Goal: Task Accomplishment & Management: Use online tool/utility

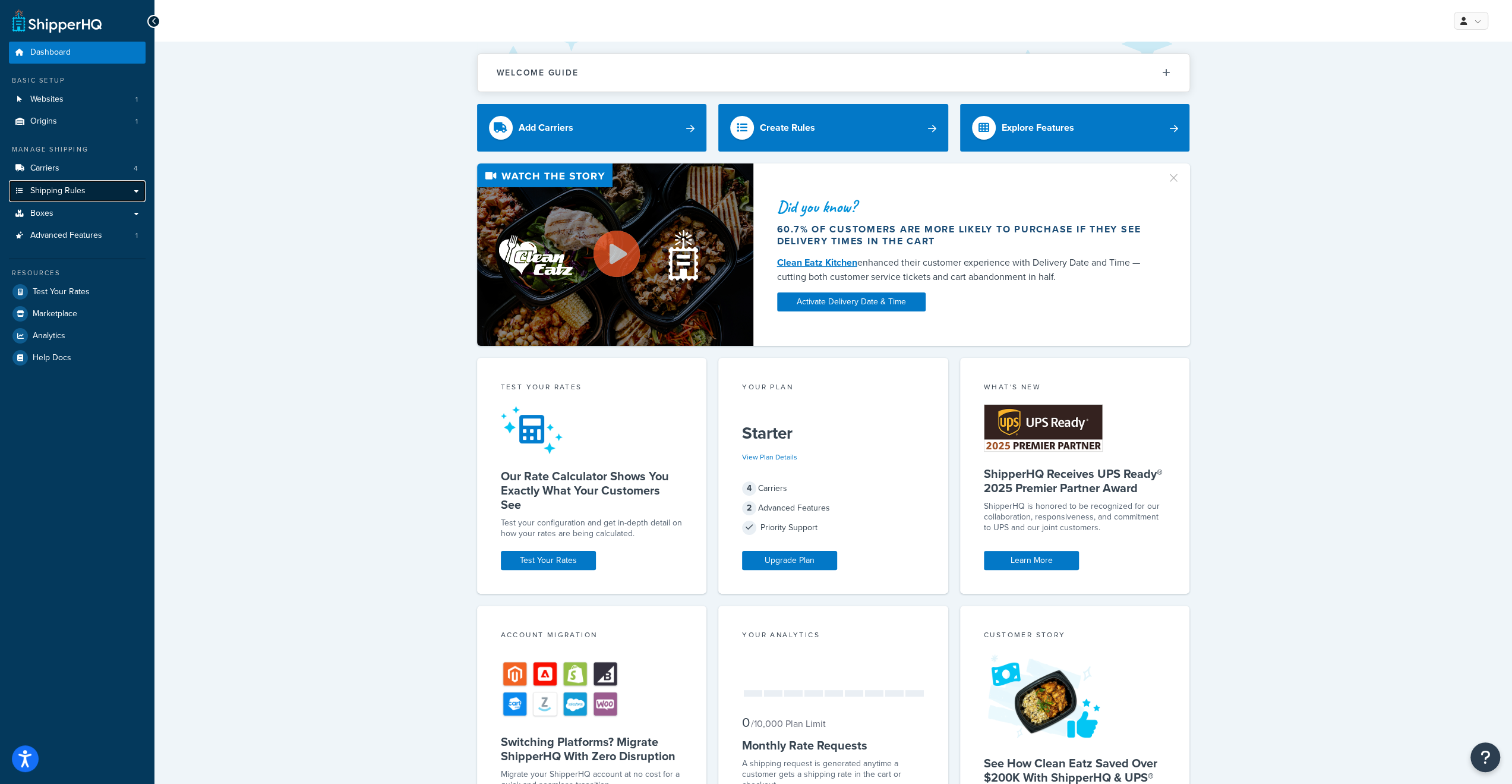
click at [49, 189] on span "Shipping Rules" at bounding box center [58, 191] width 55 height 10
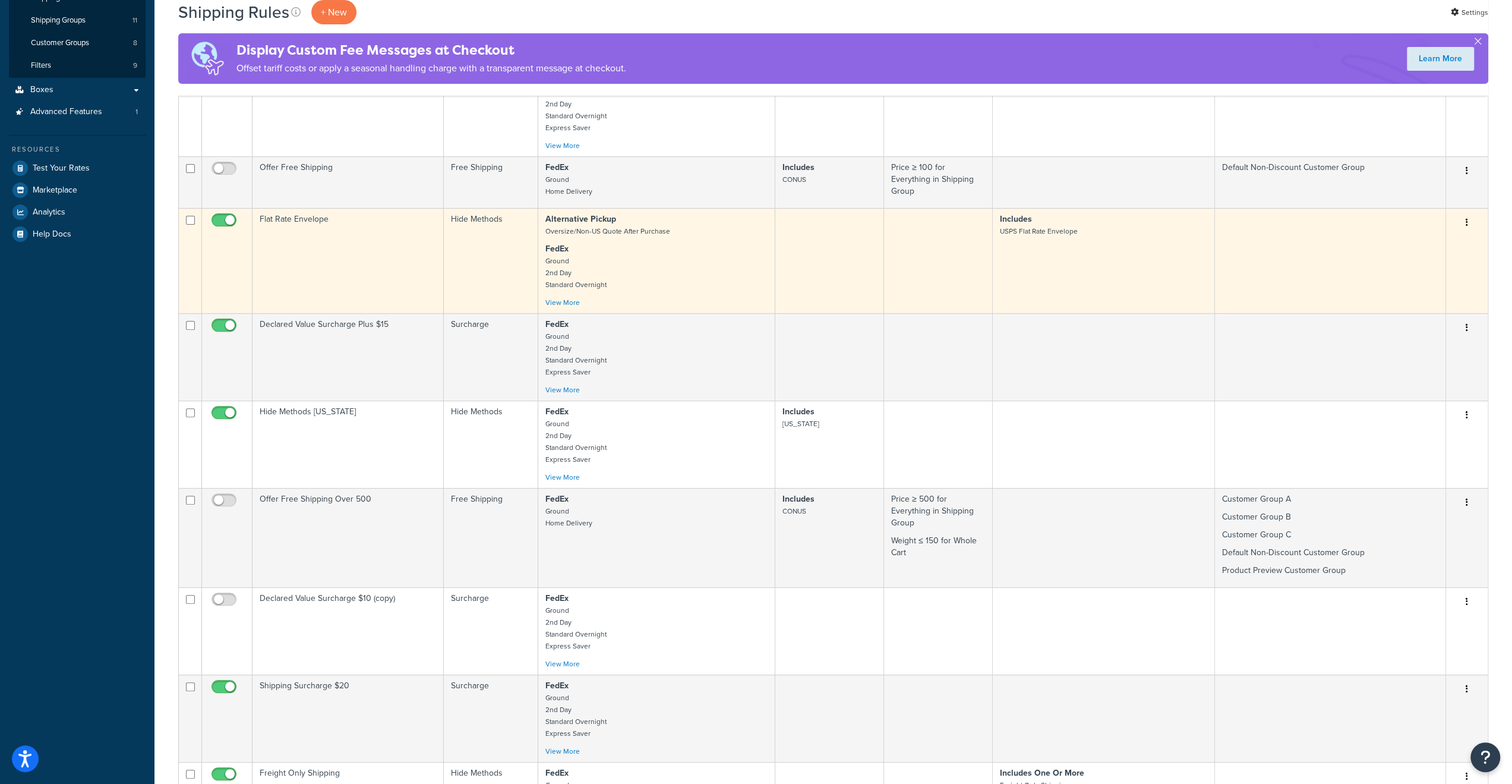
scroll to position [416, 0]
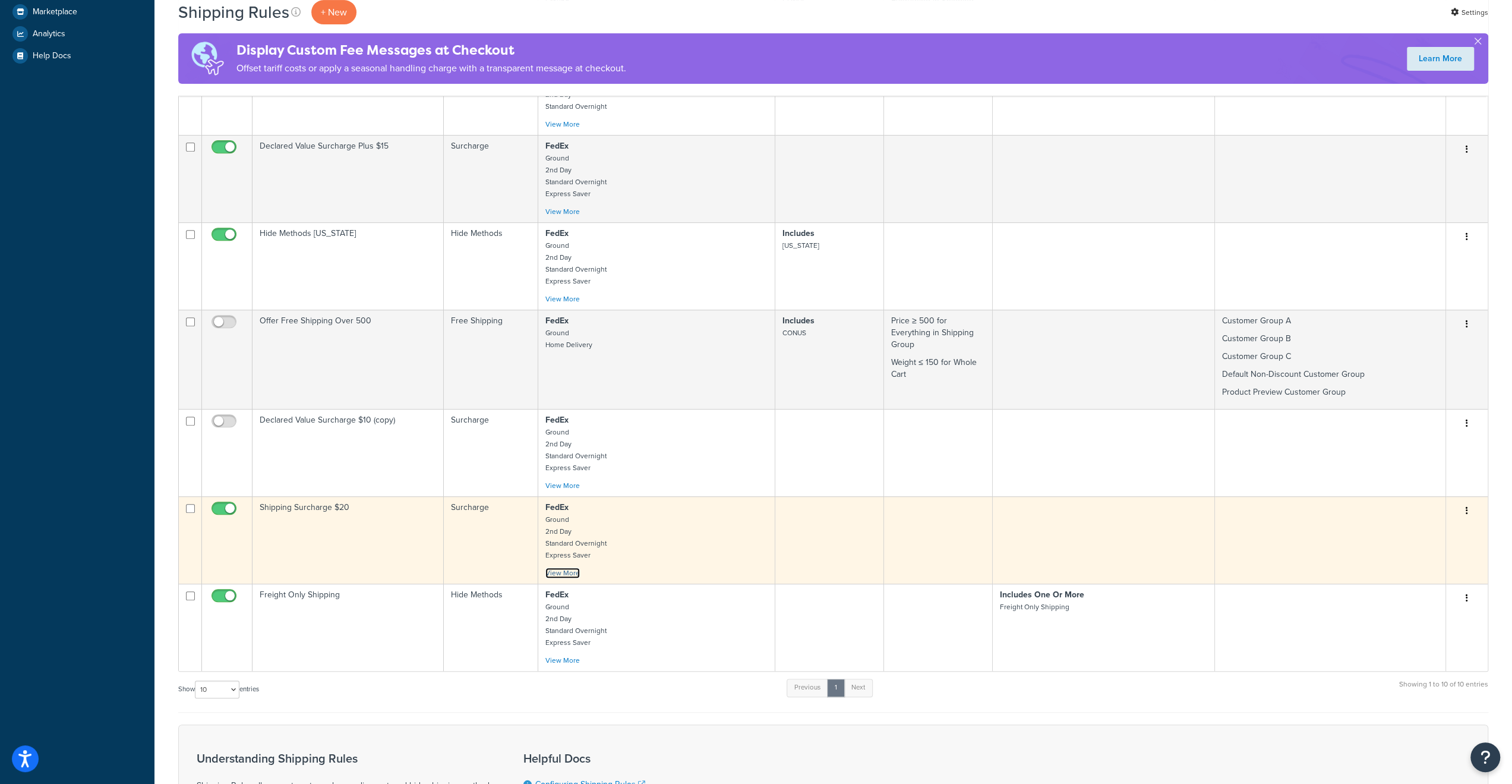
drag, startPoint x: 554, startPoint y: 574, endPoint x: 503, endPoint y: 578, distance: 51.2
click at [554, 574] on link "View More" at bounding box center [562, 572] width 35 height 11
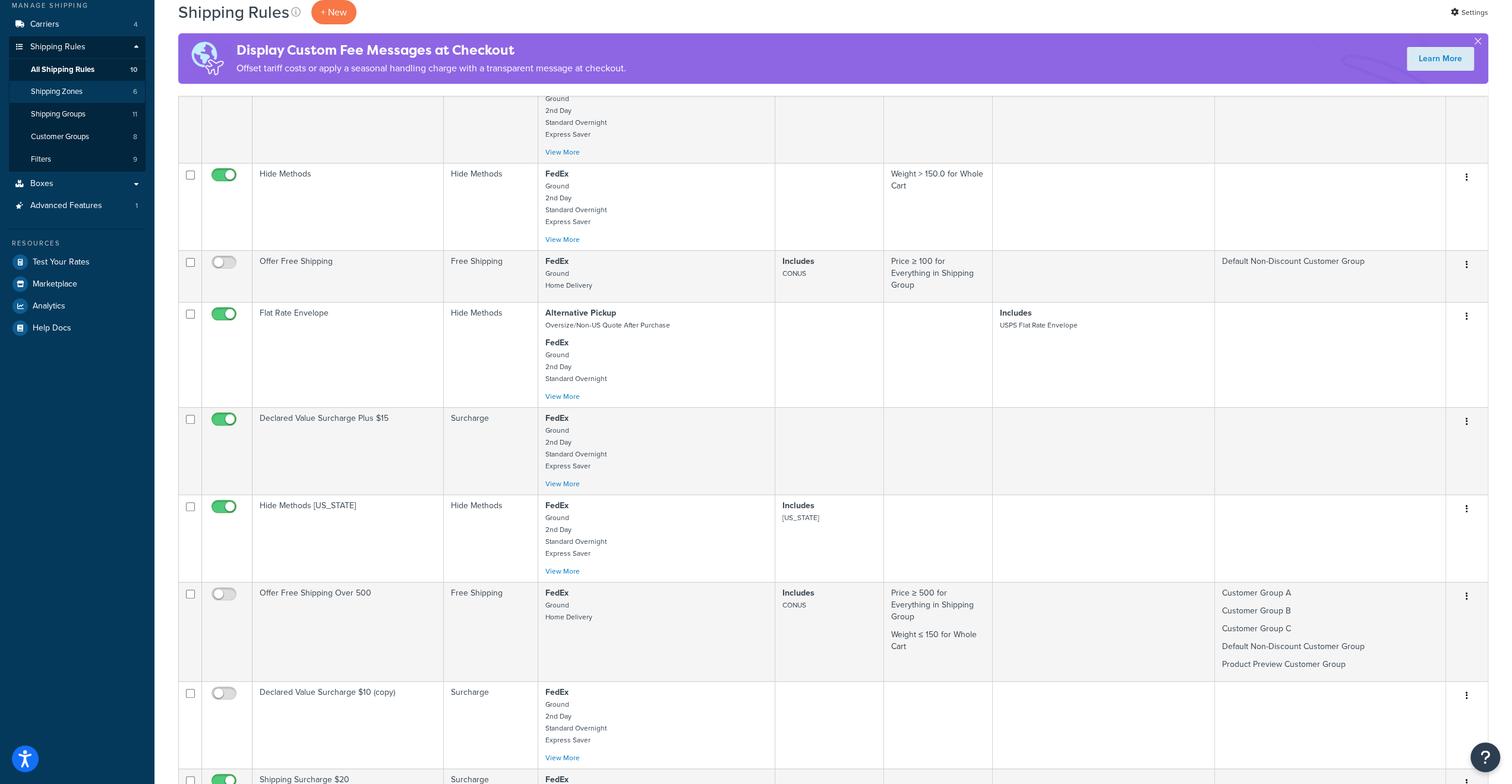
scroll to position [119, 0]
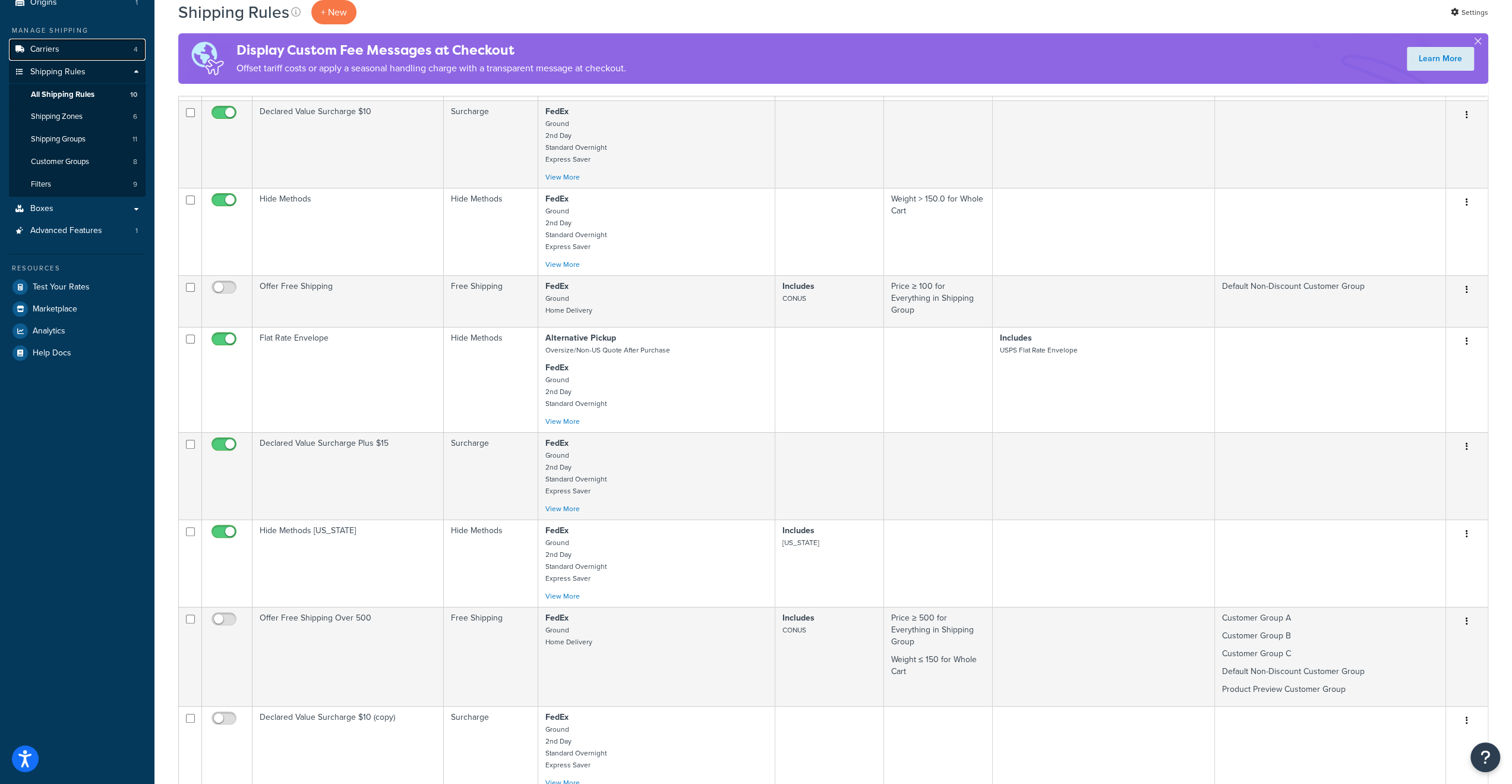
click at [62, 46] on link "Carriers 4" at bounding box center [77, 49] width 137 height 22
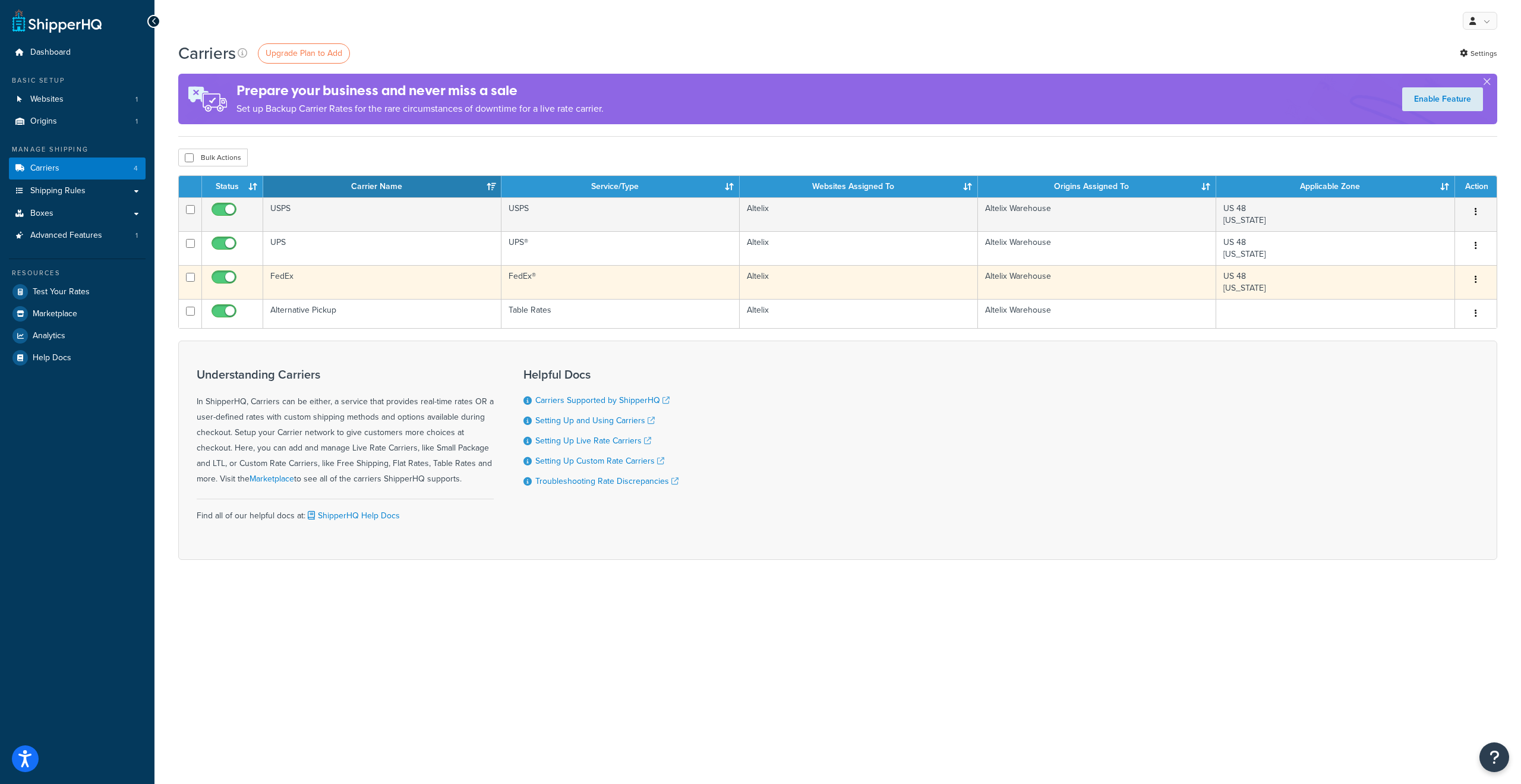
click at [283, 278] on td "FedEx" at bounding box center [382, 282] width 239 height 34
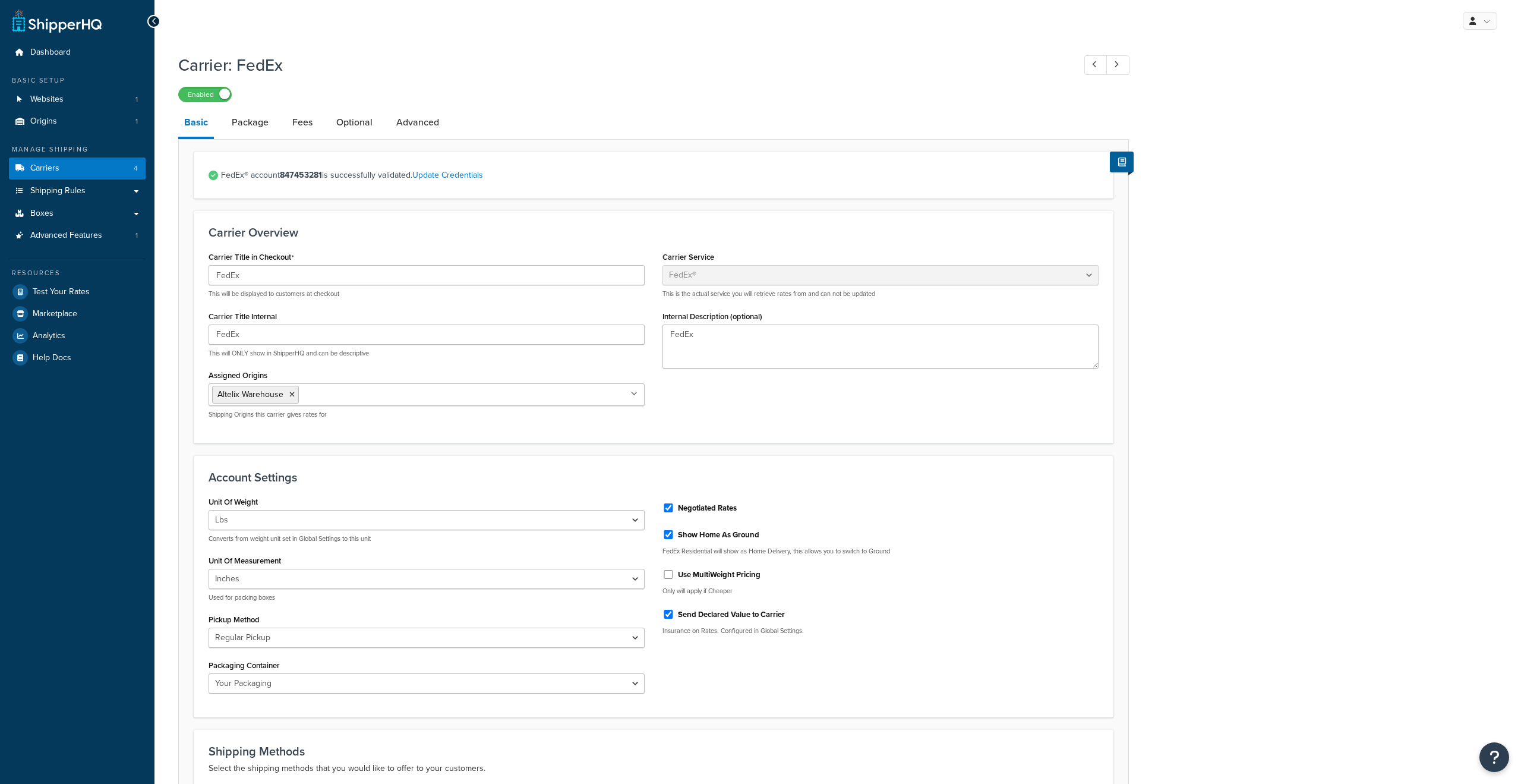
select select "fedEx"
select select "REGULAR_PICKUP"
select select "YOUR_PACKAGING"
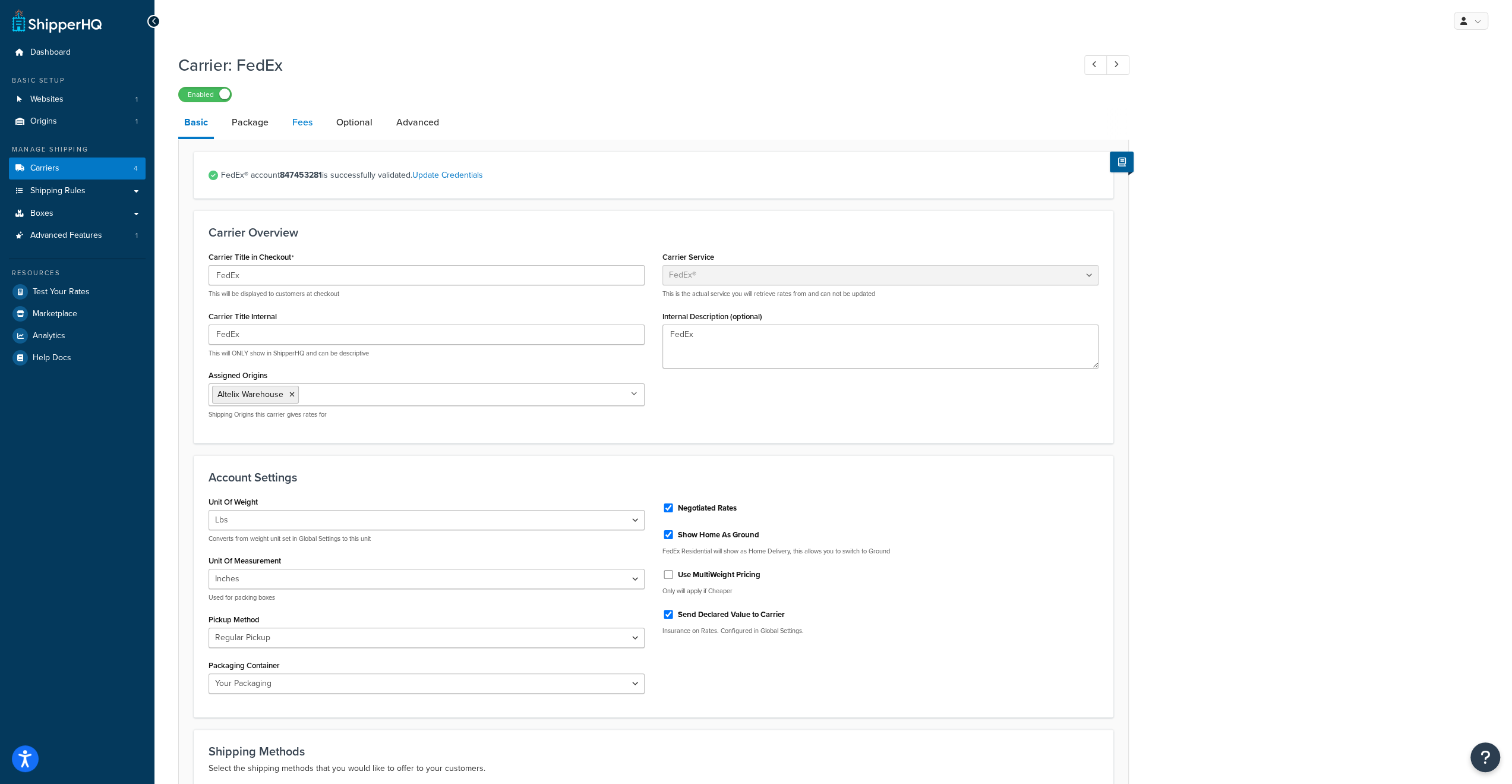
click at [303, 123] on link "Fees" at bounding box center [302, 122] width 32 height 29
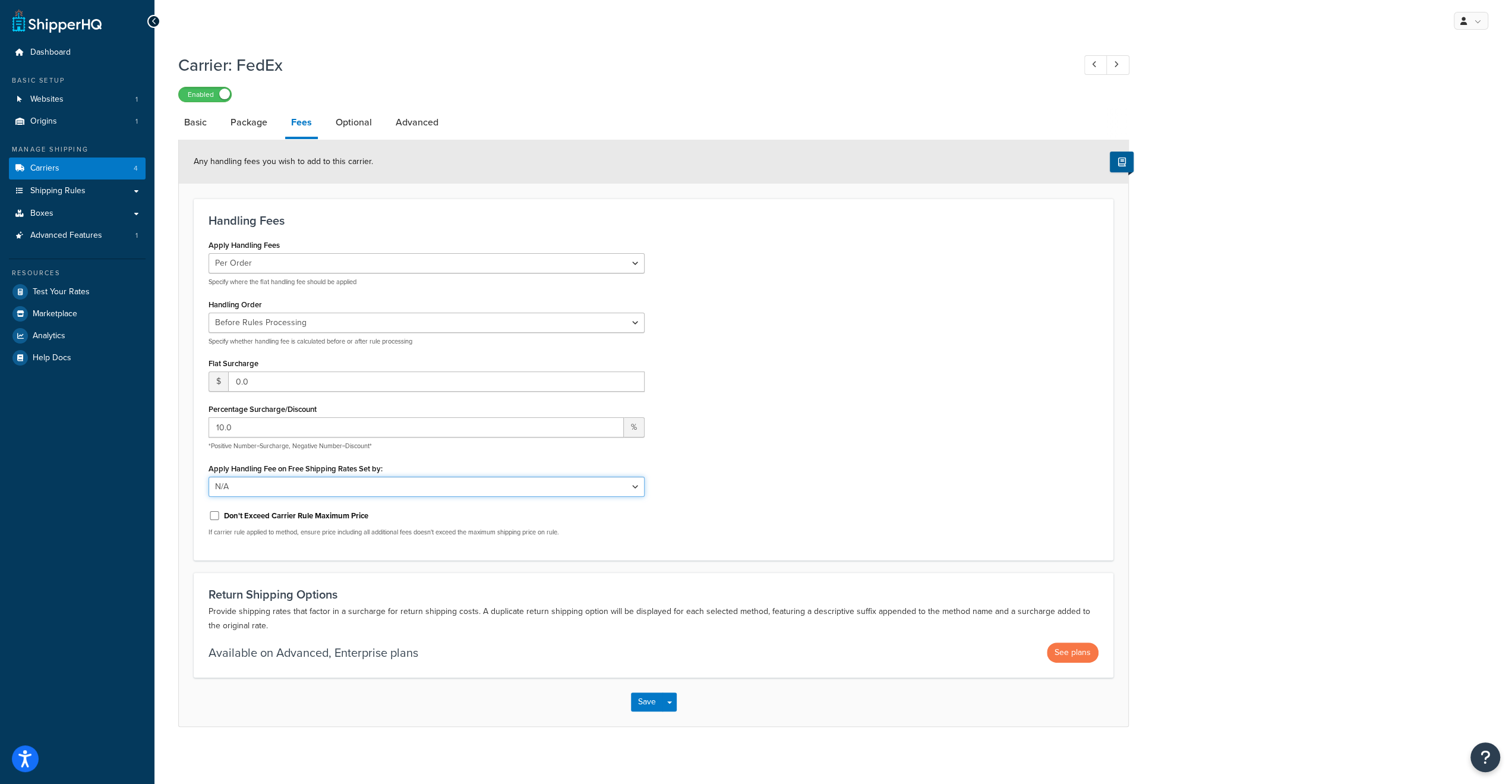
click at [637, 489] on select "N/A Fixed/Free Shipping Methods Free Promotion Rules All Free Shipping" at bounding box center [427, 486] width 436 height 20
click at [1226, 409] on div "Carrier: FedEx Enabled Basic Package Fees Optional Advanced Any handling fees y…" at bounding box center [833, 402] width 1358 height 709
click at [70, 191] on span "Shipping Rules" at bounding box center [58, 191] width 55 height 10
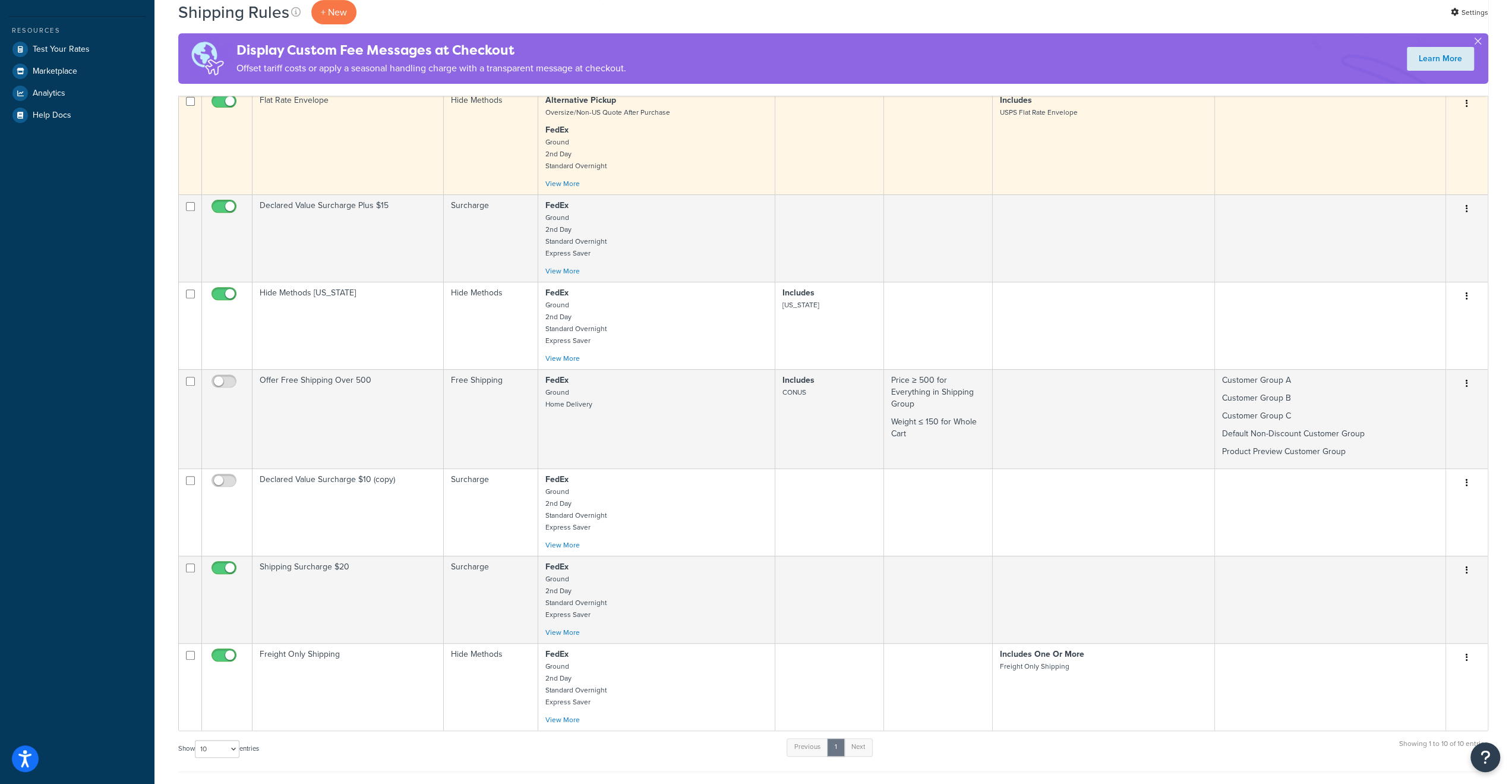
scroll to position [535, 0]
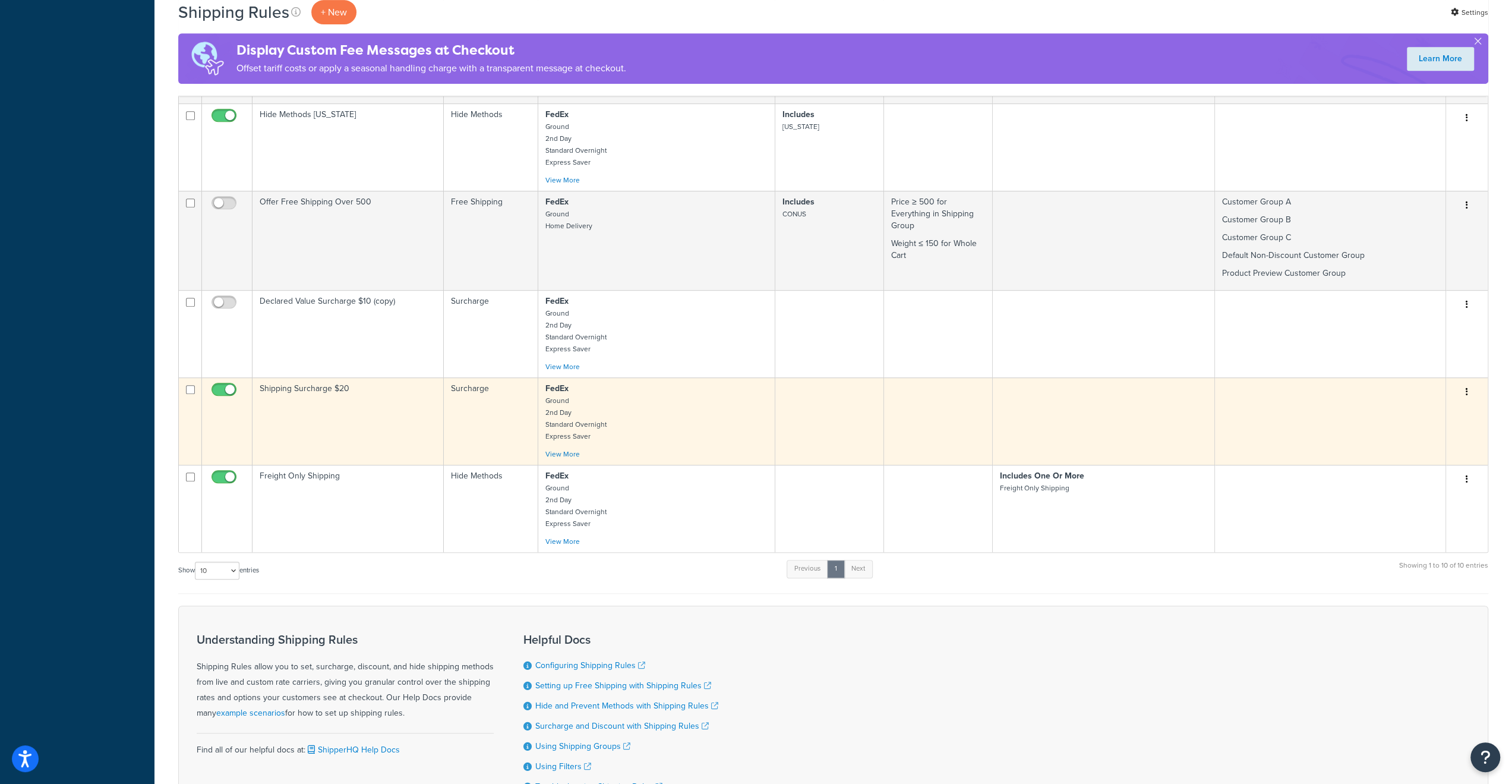
click at [324, 389] on td "Shipping Surcharge $20" at bounding box center [348, 421] width 191 height 87
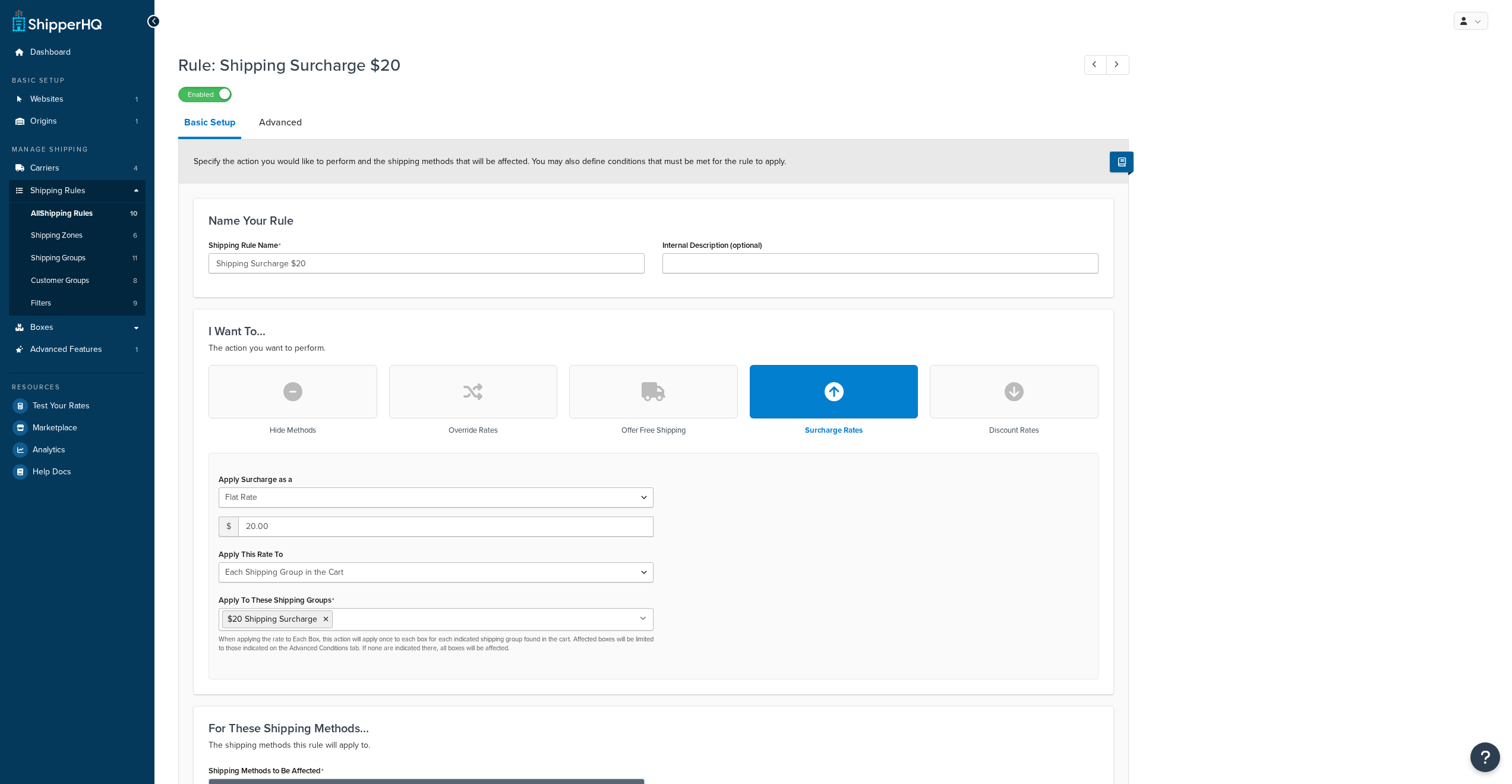
select select "SHIPPING_GROUP"
click at [65, 406] on span "Test Your Rates" at bounding box center [61, 406] width 57 height 10
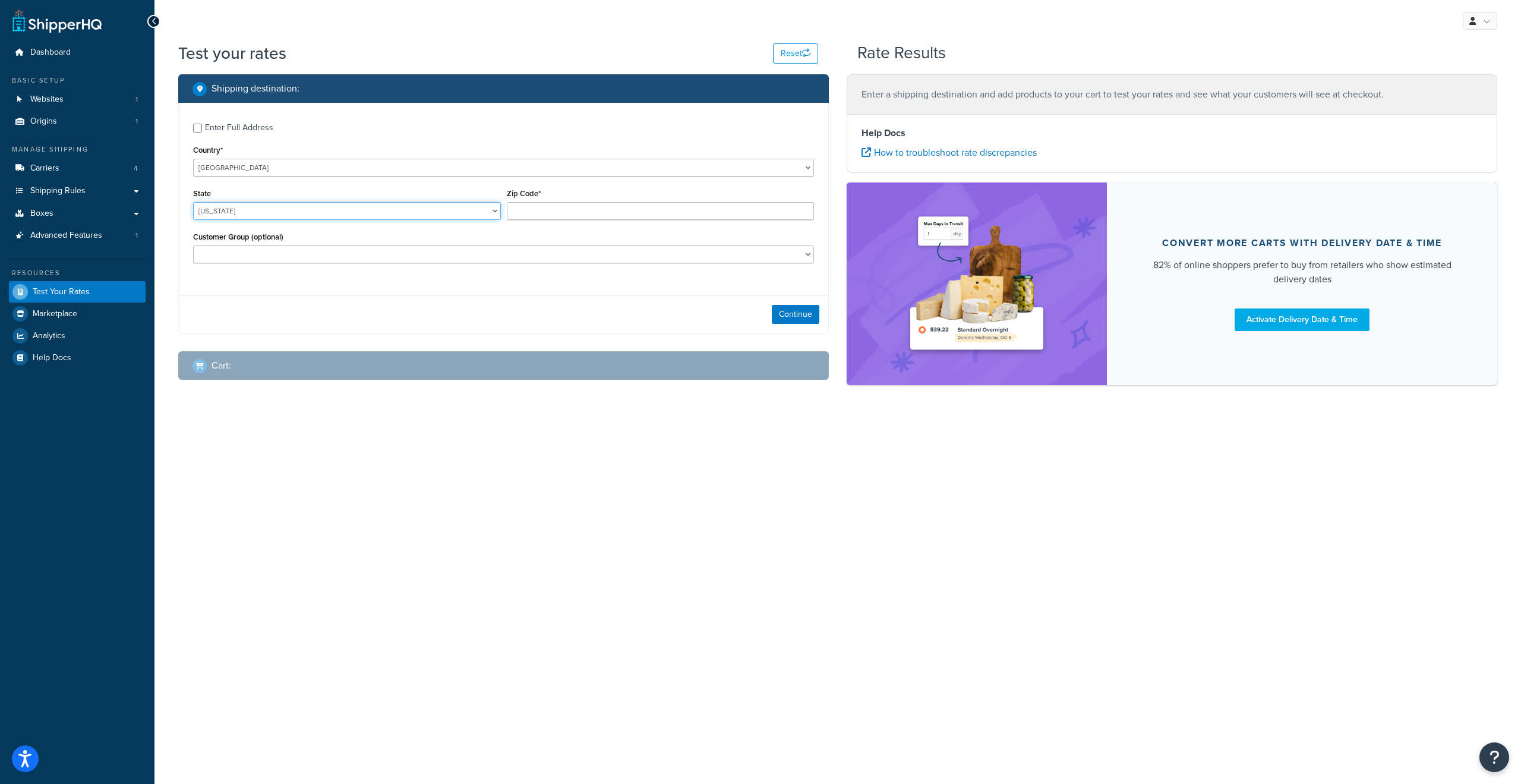
click at [495, 216] on select "[US_STATE] [US_STATE] [US_STATE] [US_STATE] [US_STATE] Armed Forces Americas Ar…" at bounding box center [347, 211] width 308 height 18
select select "NY"
click at [193, 203] on select "[US_STATE] [US_STATE] [US_STATE] [US_STATE] [US_STATE] Armed Forces Americas Ar…" at bounding box center [347, 211] width 308 height 18
click at [542, 211] on input "Zip Code*" at bounding box center [660, 211] width 308 height 18
type input "11746"
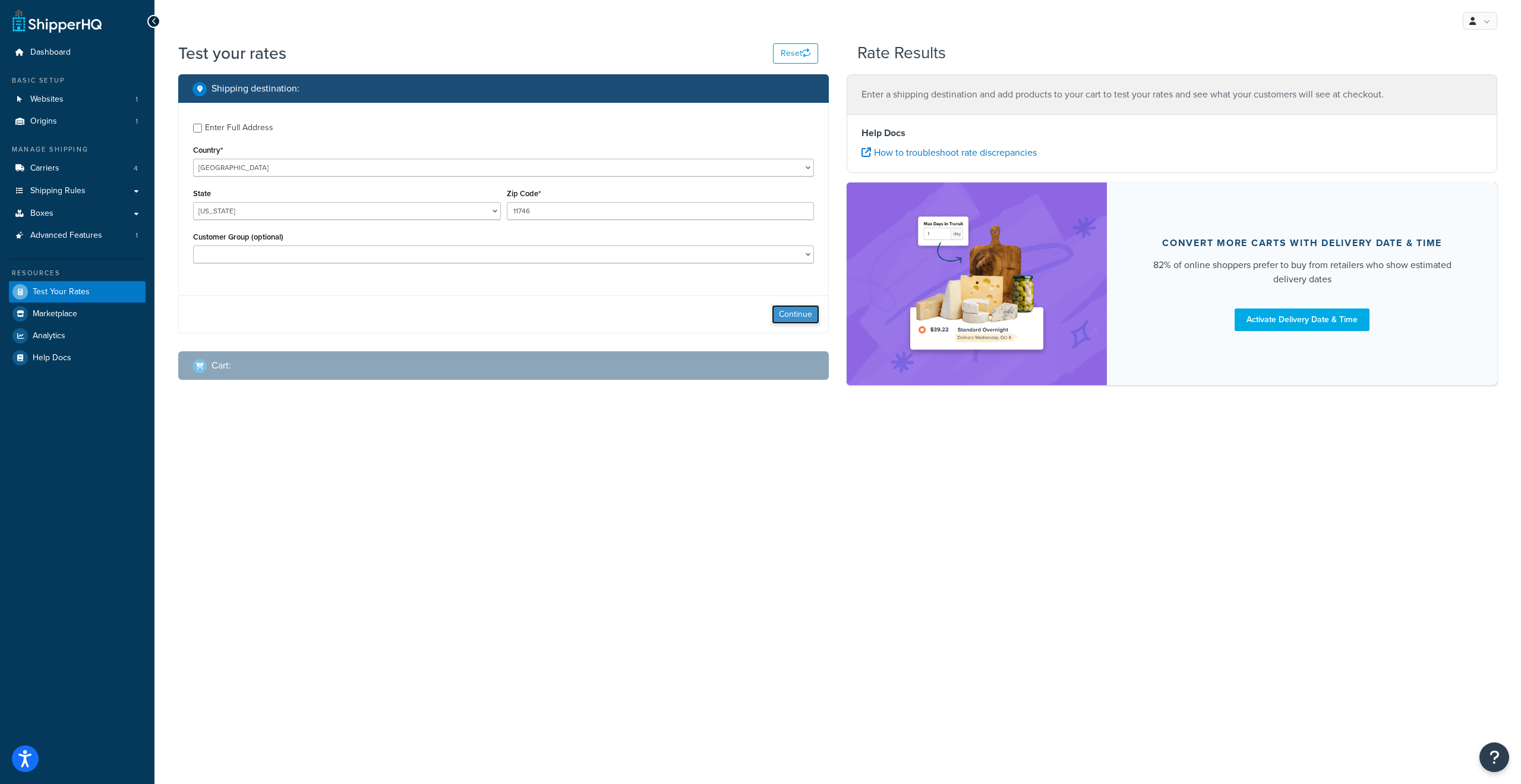
click at [773, 311] on button "Continue" at bounding box center [796, 314] width 48 height 19
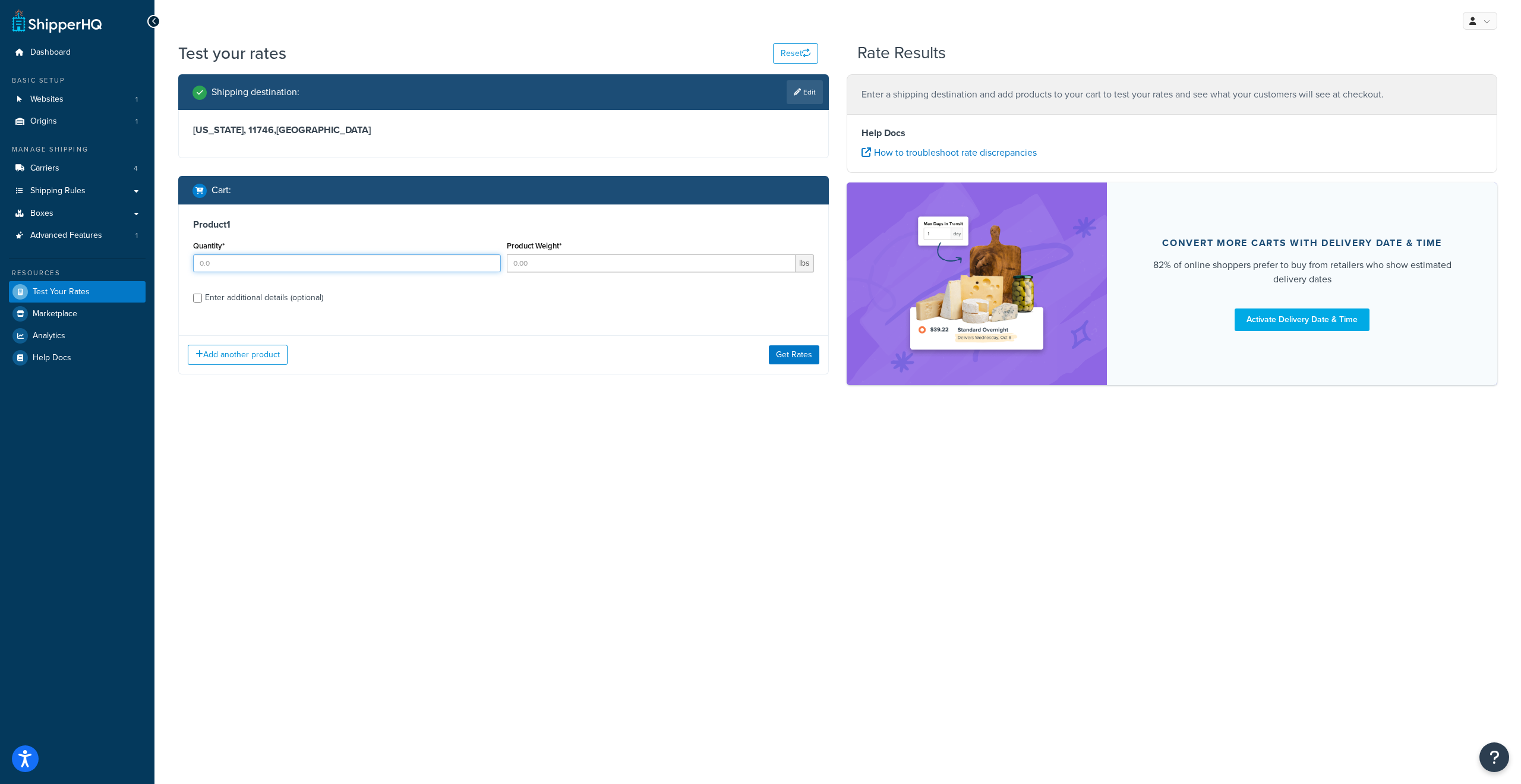
click at [245, 264] on input "Quantity*" at bounding box center [347, 263] width 308 height 18
type input "1"
click at [536, 256] on input "Product Weight*" at bounding box center [652, 263] width 289 height 18
type input "10"
click at [780, 355] on button "Get Rates" at bounding box center [794, 354] width 51 height 19
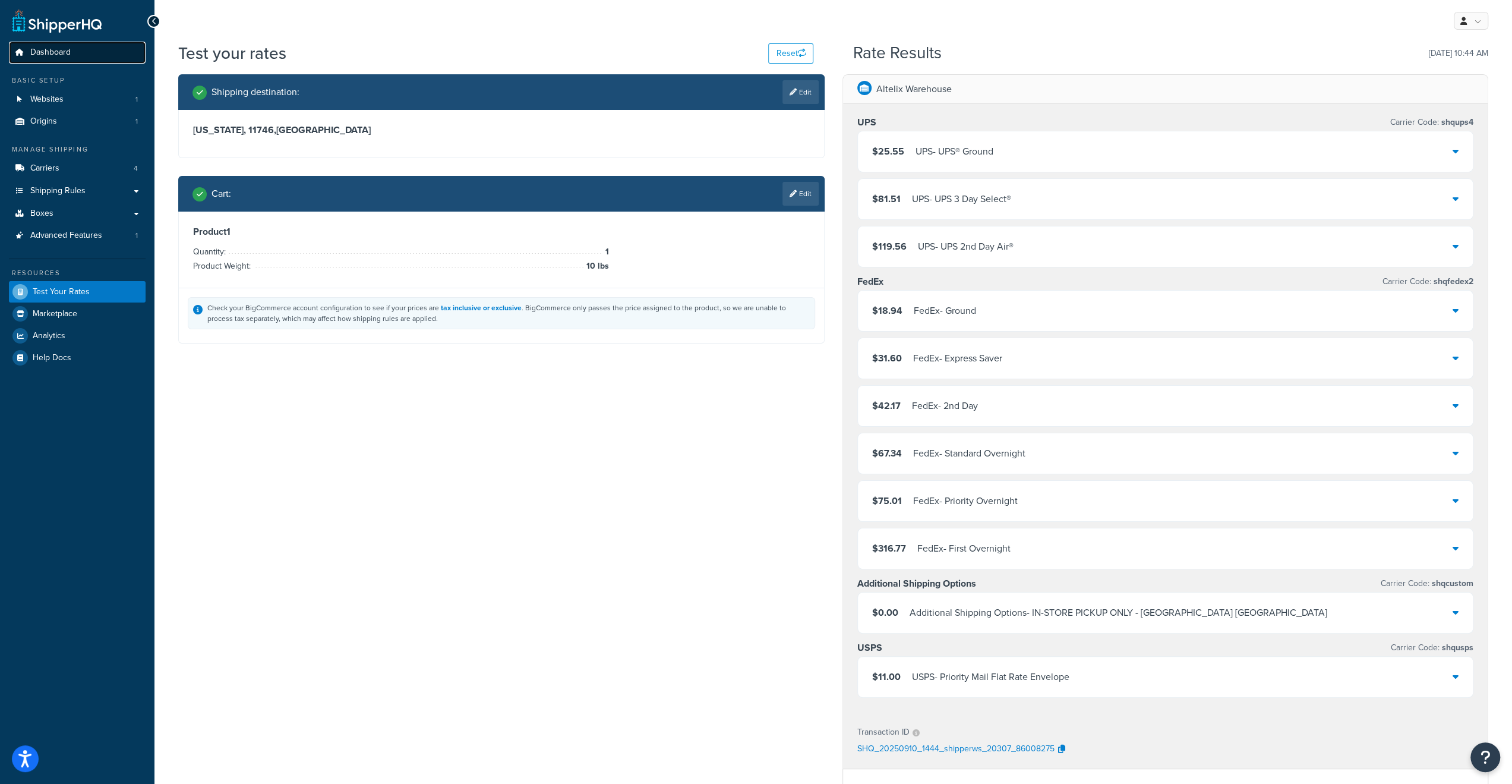
click at [49, 56] on span "Dashboard" at bounding box center [50, 52] width 41 height 10
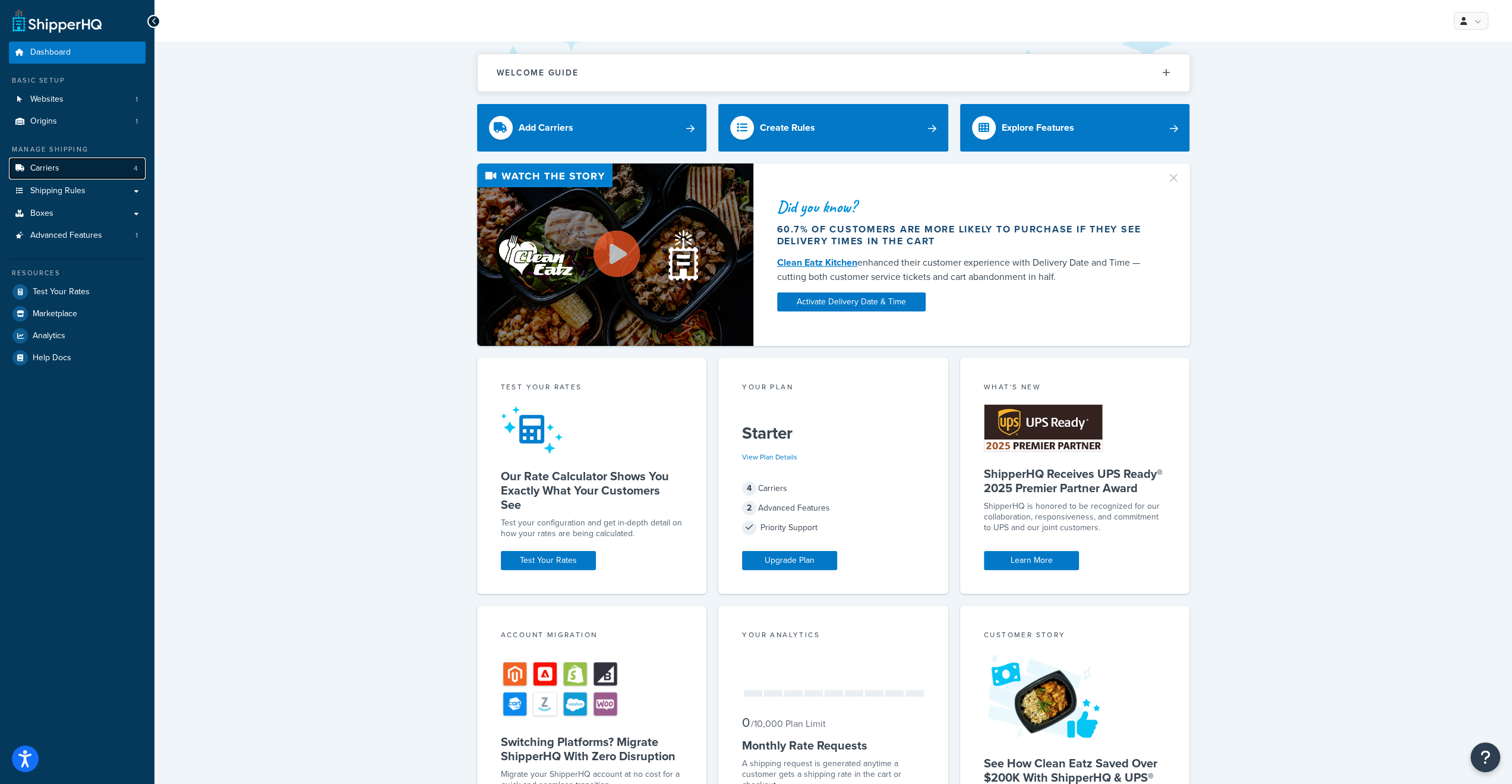
click at [37, 165] on span "Carriers" at bounding box center [45, 168] width 29 height 10
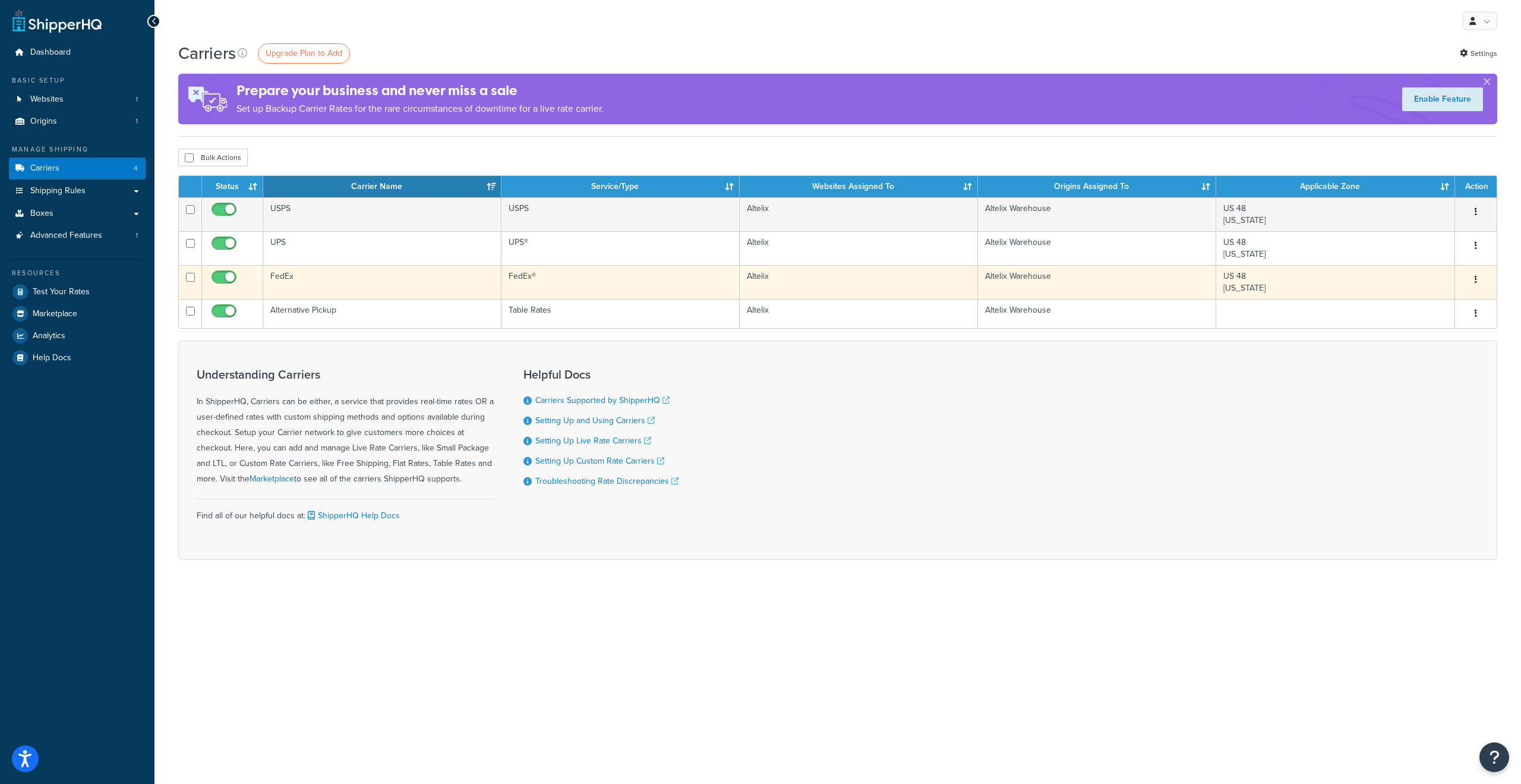
click at [286, 277] on td "FedEx" at bounding box center [382, 282] width 239 height 34
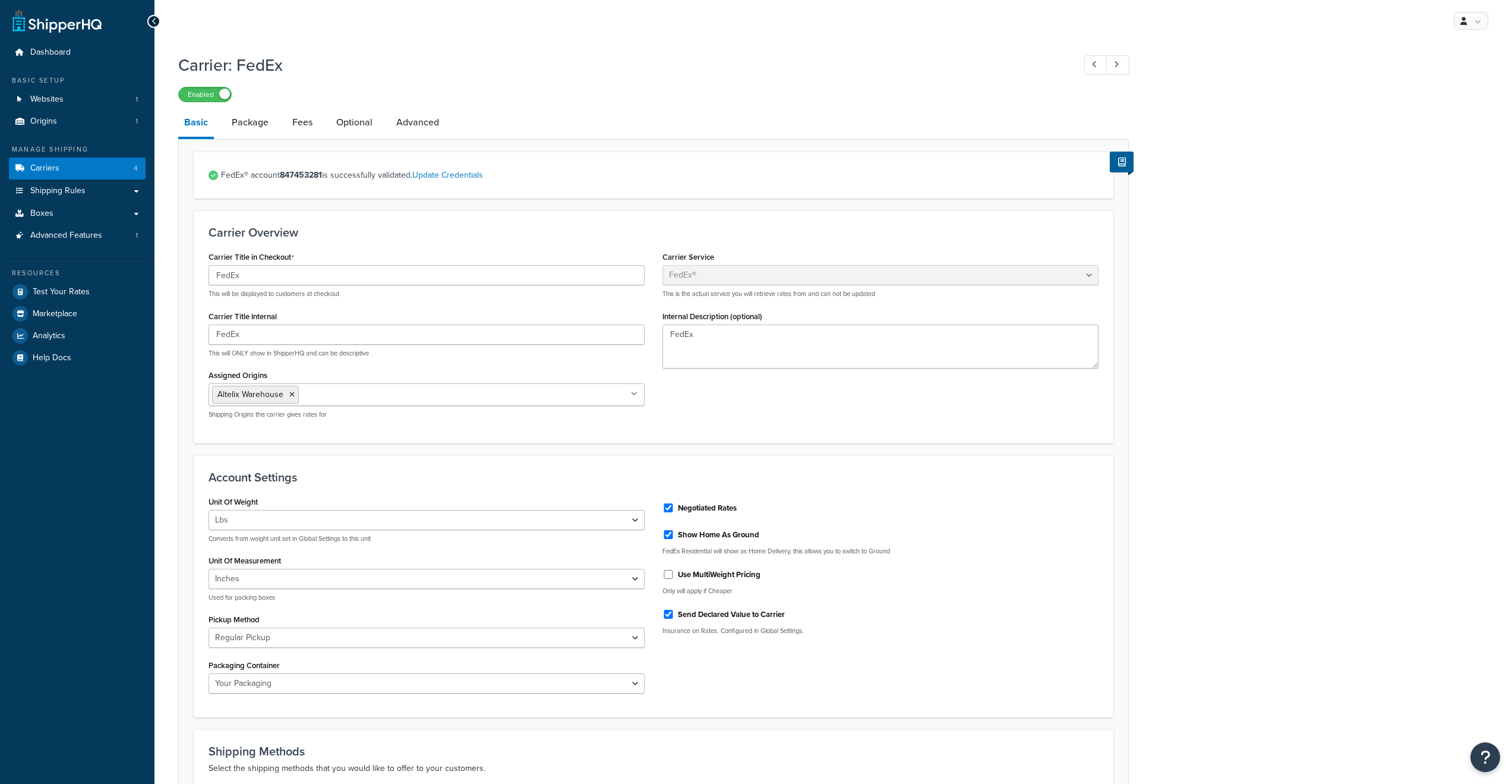
select select "fedEx"
select select "REGULAR_PICKUP"
select select "YOUR_PACKAGING"
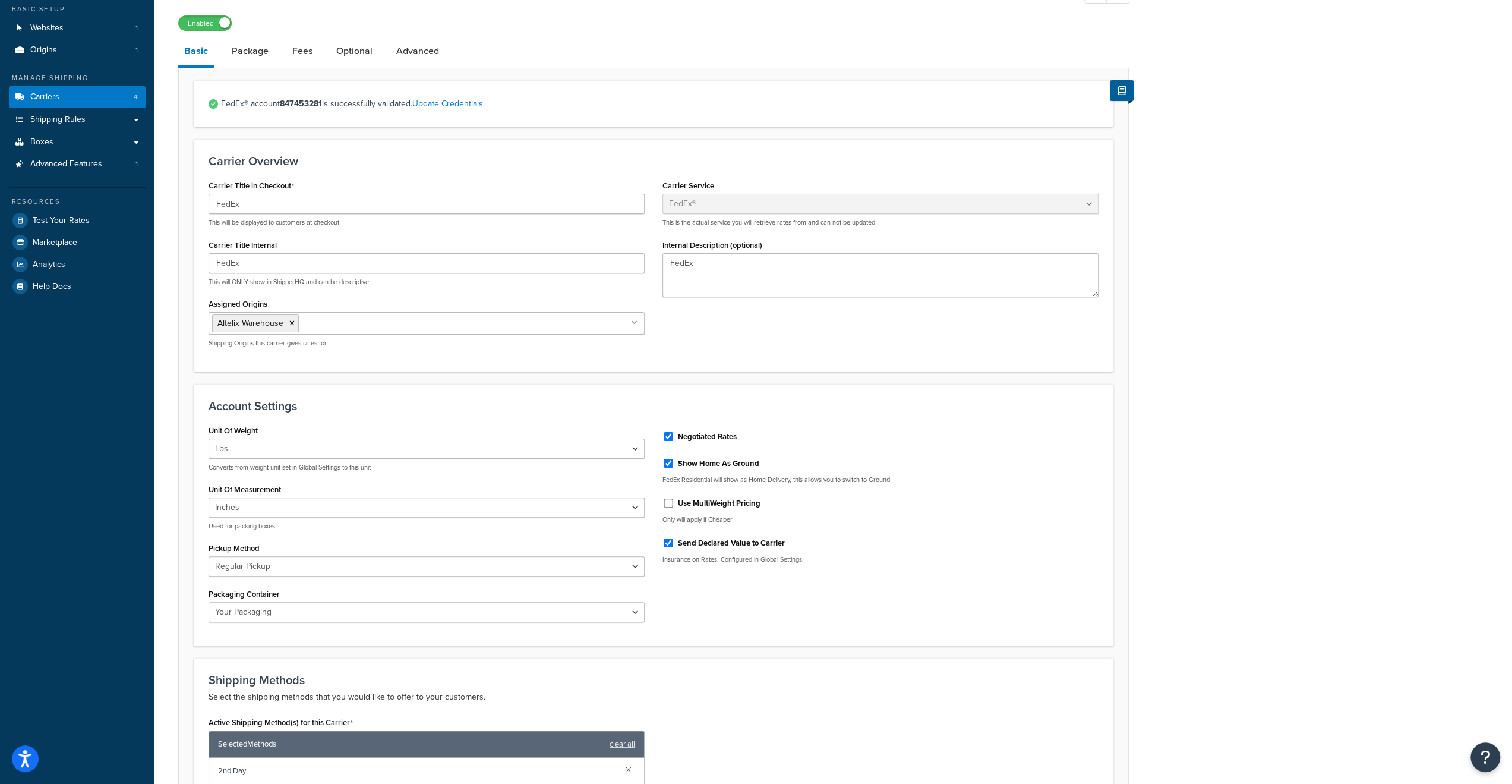
scroll to position [46, 0]
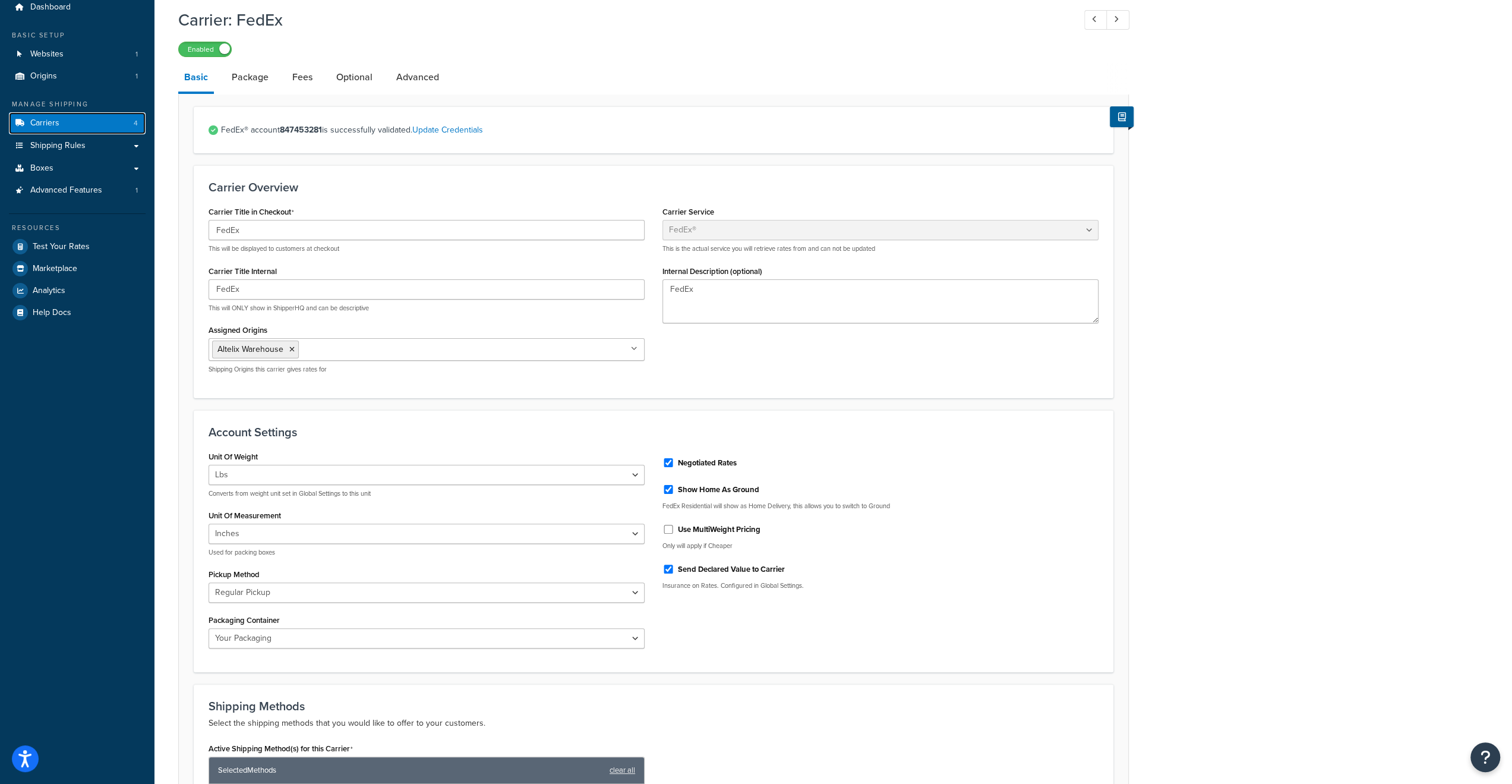
click at [57, 124] on span "Carriers" at bounding box center [45, 123] width 29 height 10
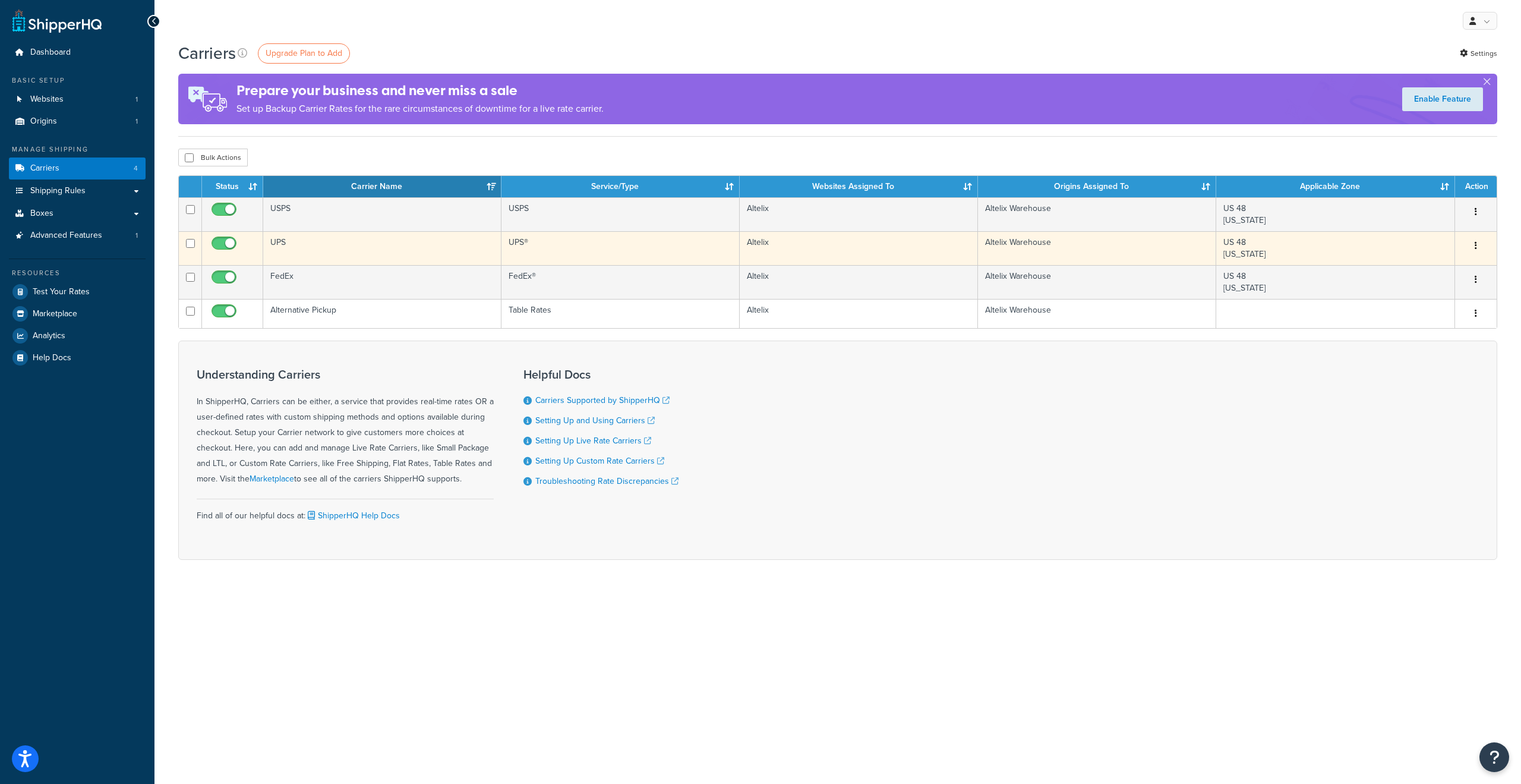
click at [273, 237] on td "UPS" at bounding box center [382, 247] width 239 height 34
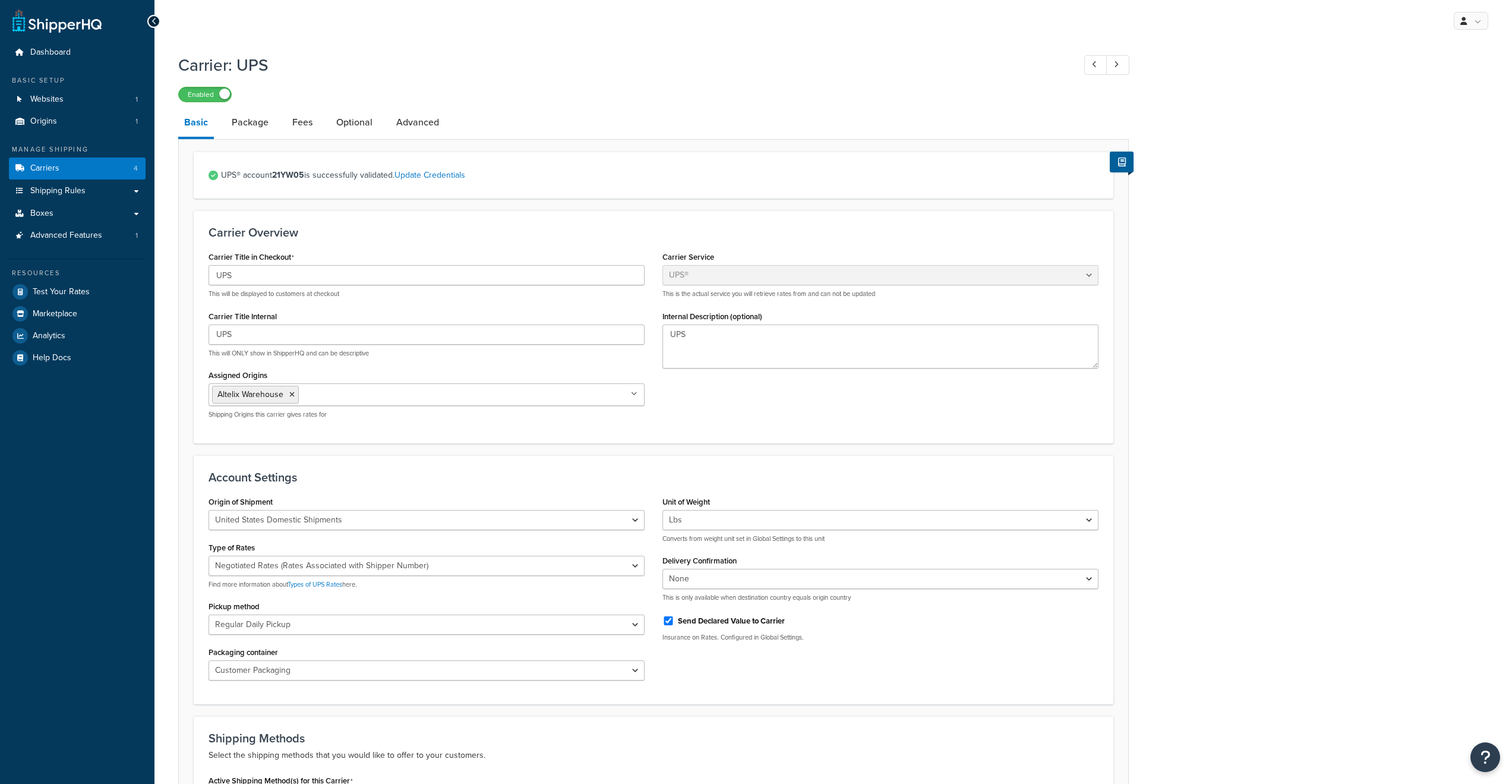
select select "ups"
click at [49, 54] on span "Dashboard" at bounding box center [50, 52] width 41 height 10
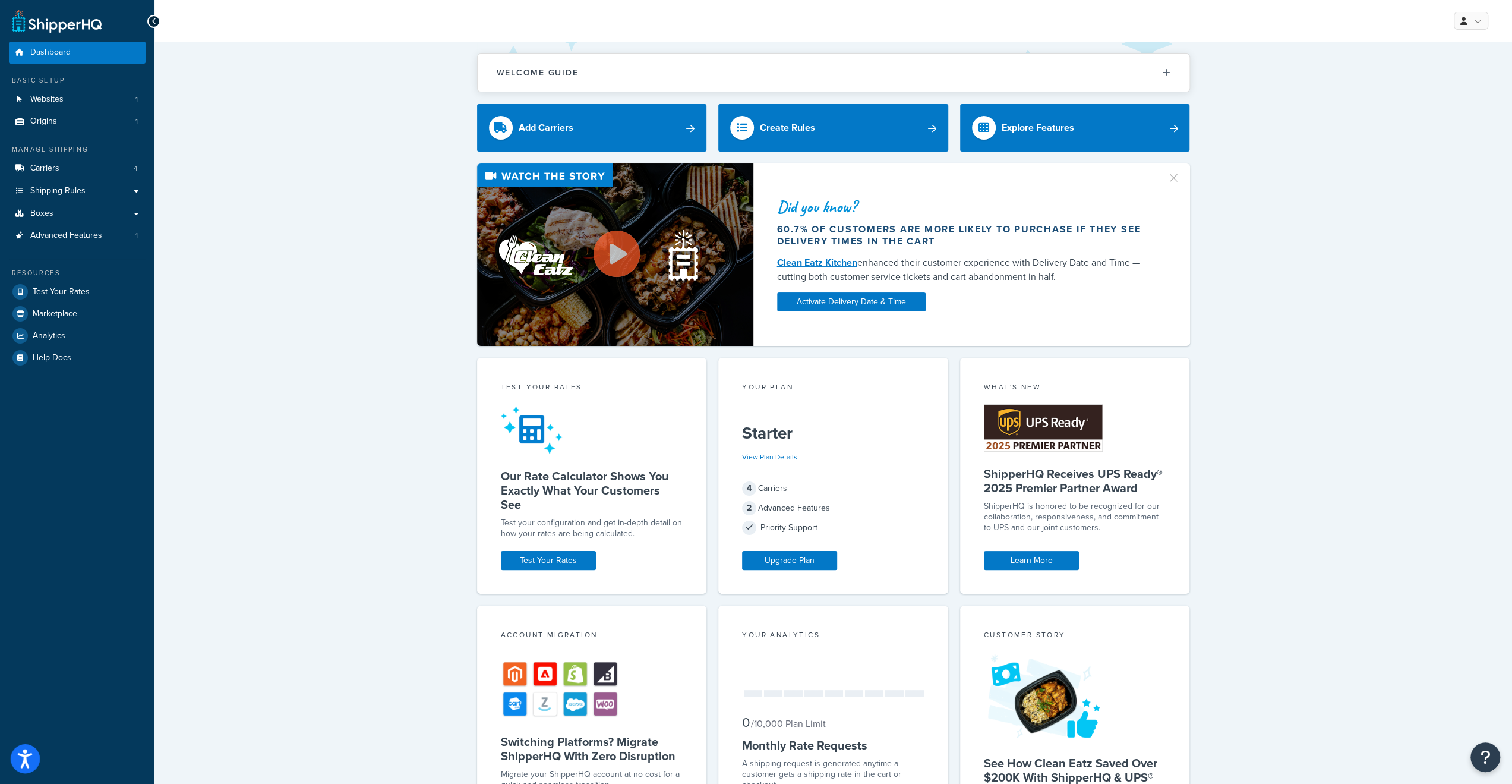
click at [26, 761] on icon "Open accessiBe: accessibility options, statement and help" at bounding box center [25, 760] width 14 height 16
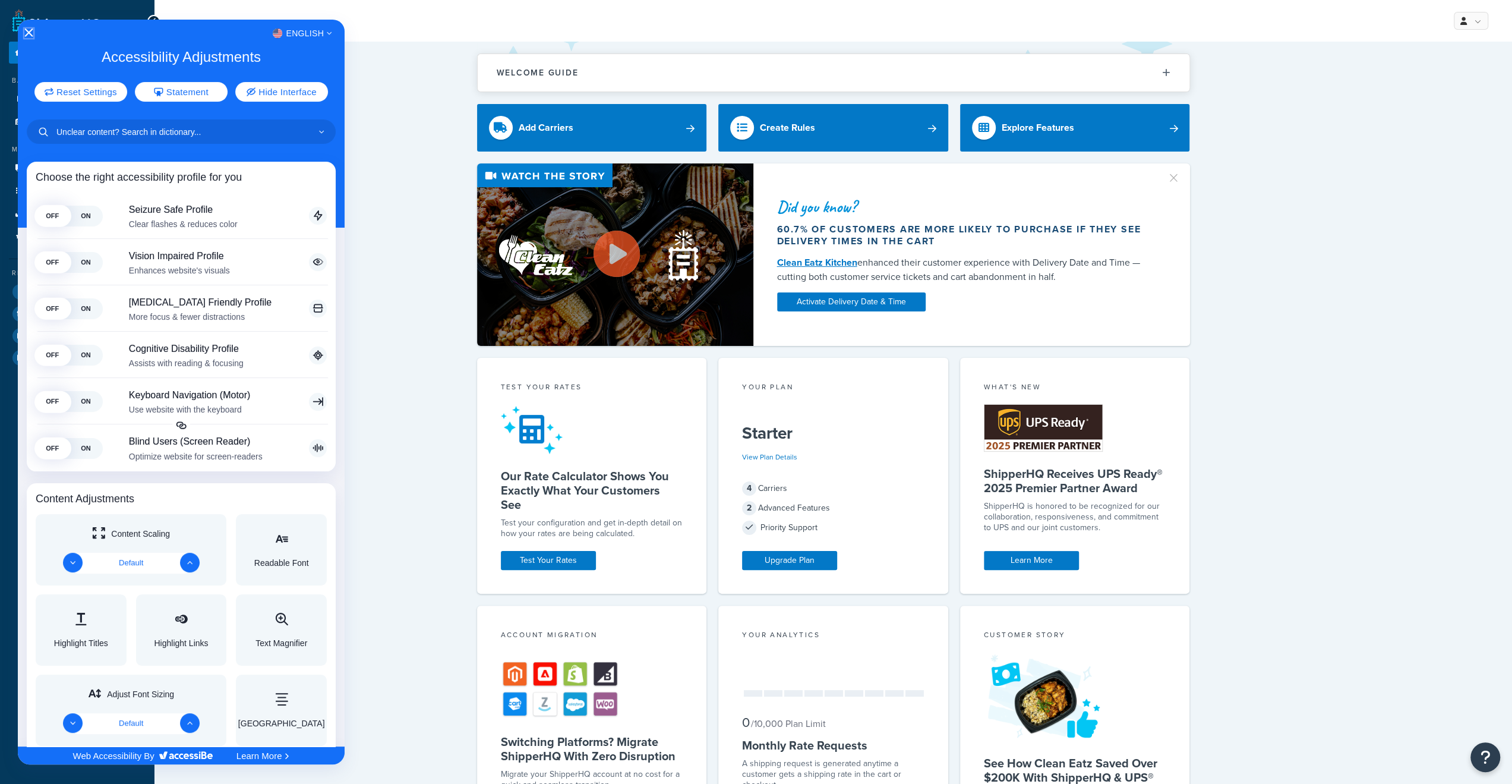
click at [28, 31] on icon "Close Accessibility Interface" at bounding box center [29, 33] width 8 height 8
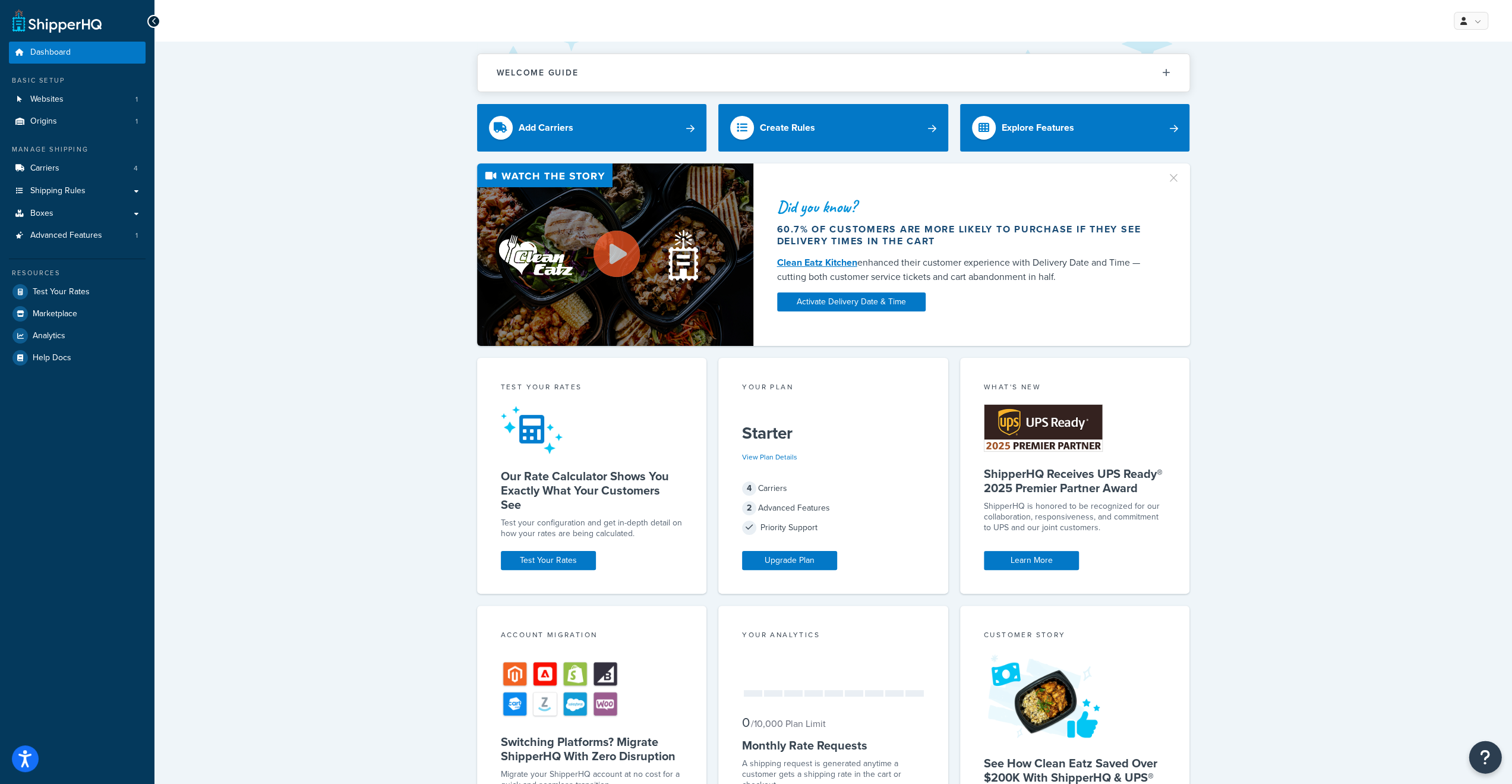
click at [1477, 758] on button "Open Resource Center" at bounding box center [1485, 756] width 33 height 33
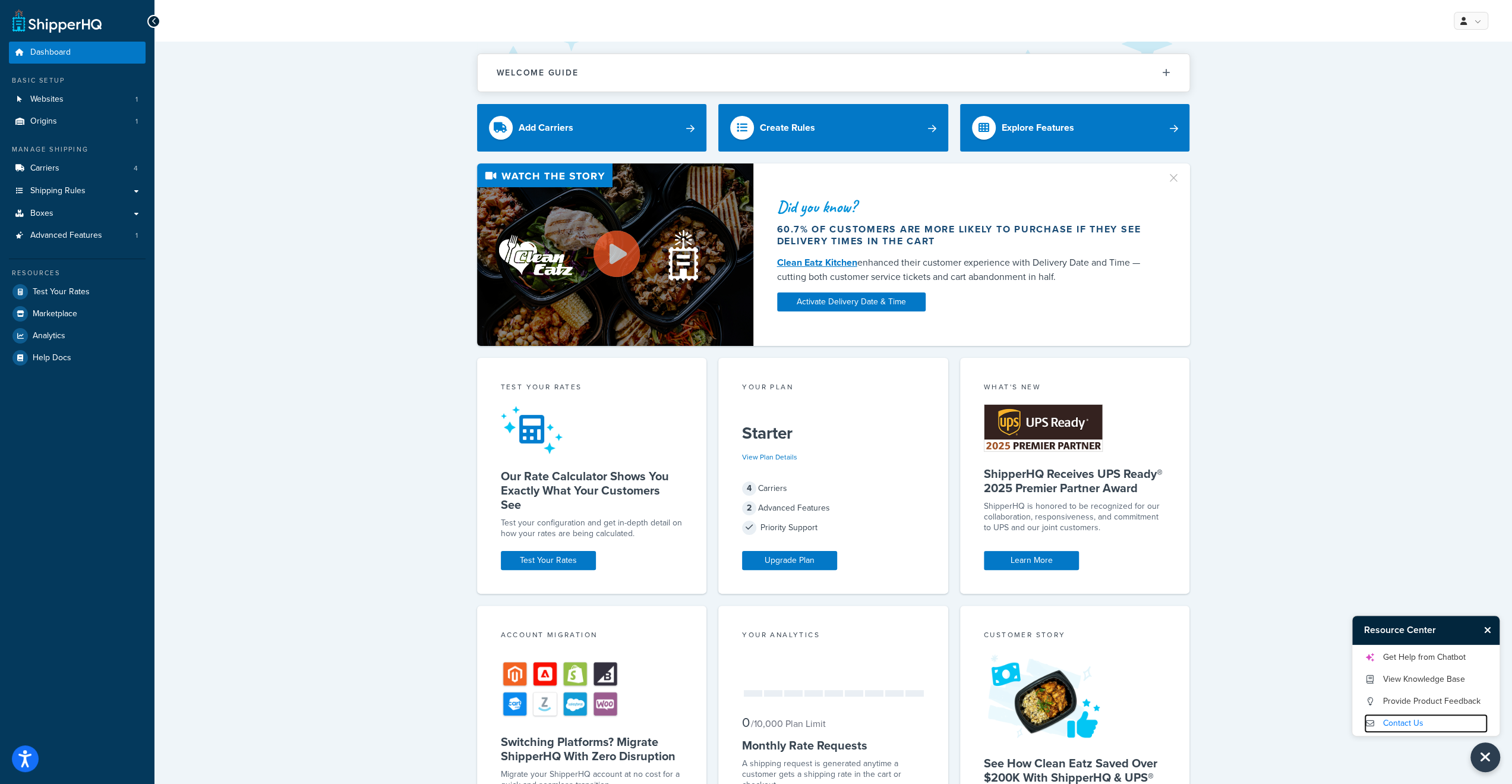
click at [1402, 722] on link "Contact Us" at bounding box center [1426, 723] width 124 height 19
